Goal: Navigation & Orientation: Find specific page/section

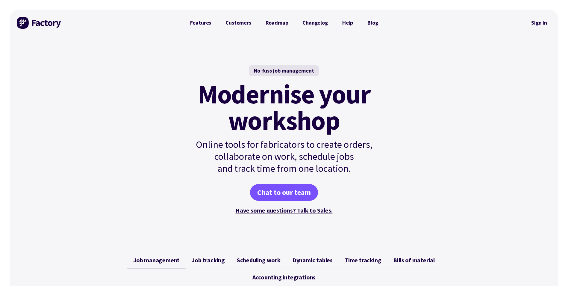
click at [201, 22] on link "Features" at bounding box center [201, 23] width 36 height 12
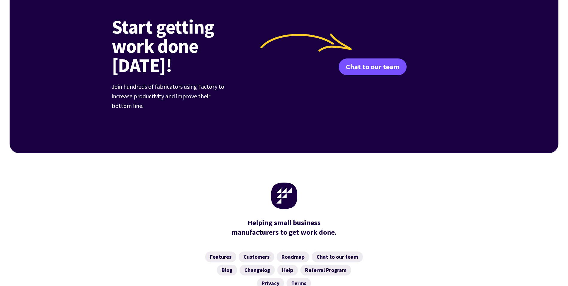
scroll to position [920, 0]
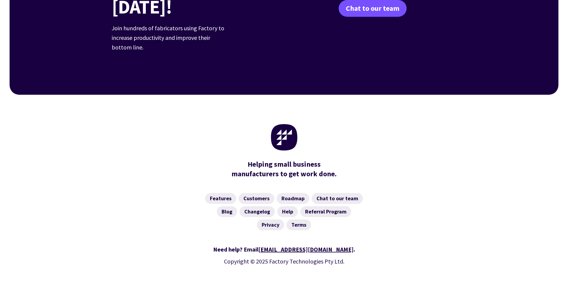
click at [128, 160] on div "Helping small business manufacturers to get work done." at bounding box center [284, 140] width 345 height 91
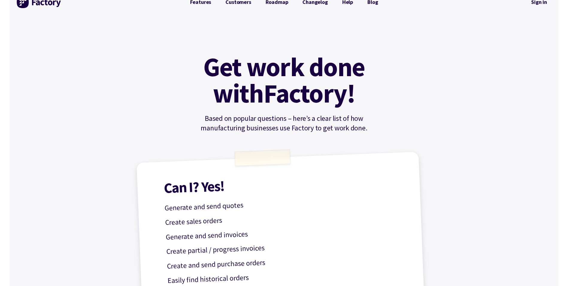
scroll to position [0, 0]
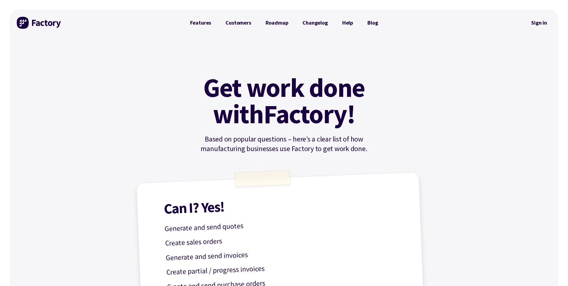
click at [47, 30] on div at bounding box center [39, 23] width 45 height 26
click at [48, 24] on img at bounding box center [39, 23] width 45 height 12
